Goal: Find specific page/section: Find specific page/section

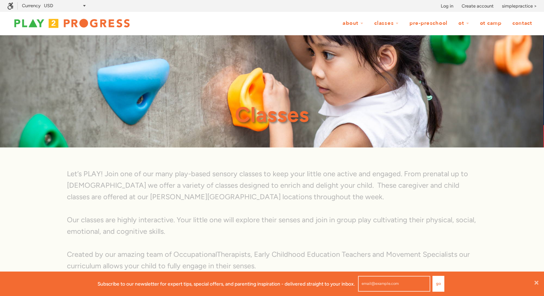
scroll to position [0, 0]
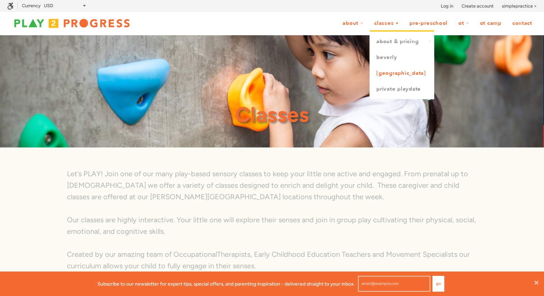
click at [390, 71] on link "[GEOGRAPHIC_DATA]" at bounding box center [402, 73] width 64 height 16
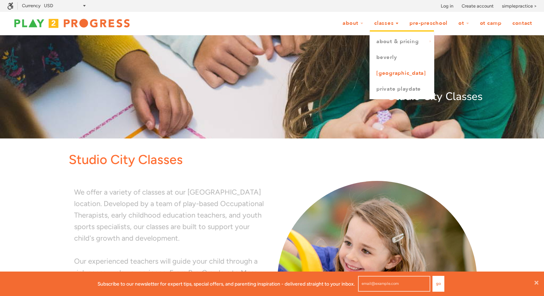
click at [395, 72] on link "[GEOGRAPHIC_DATA]" at bounding box center [402, 73] width 64 height 16
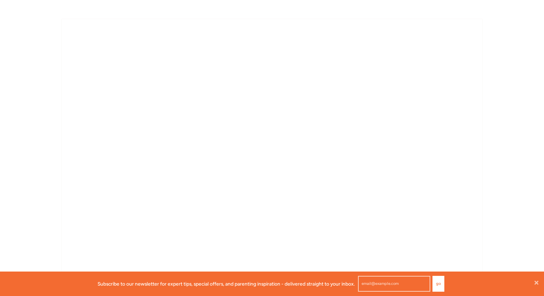
scroll to position [453, 0]
